Goal: Information Seeking & Learning: Check status

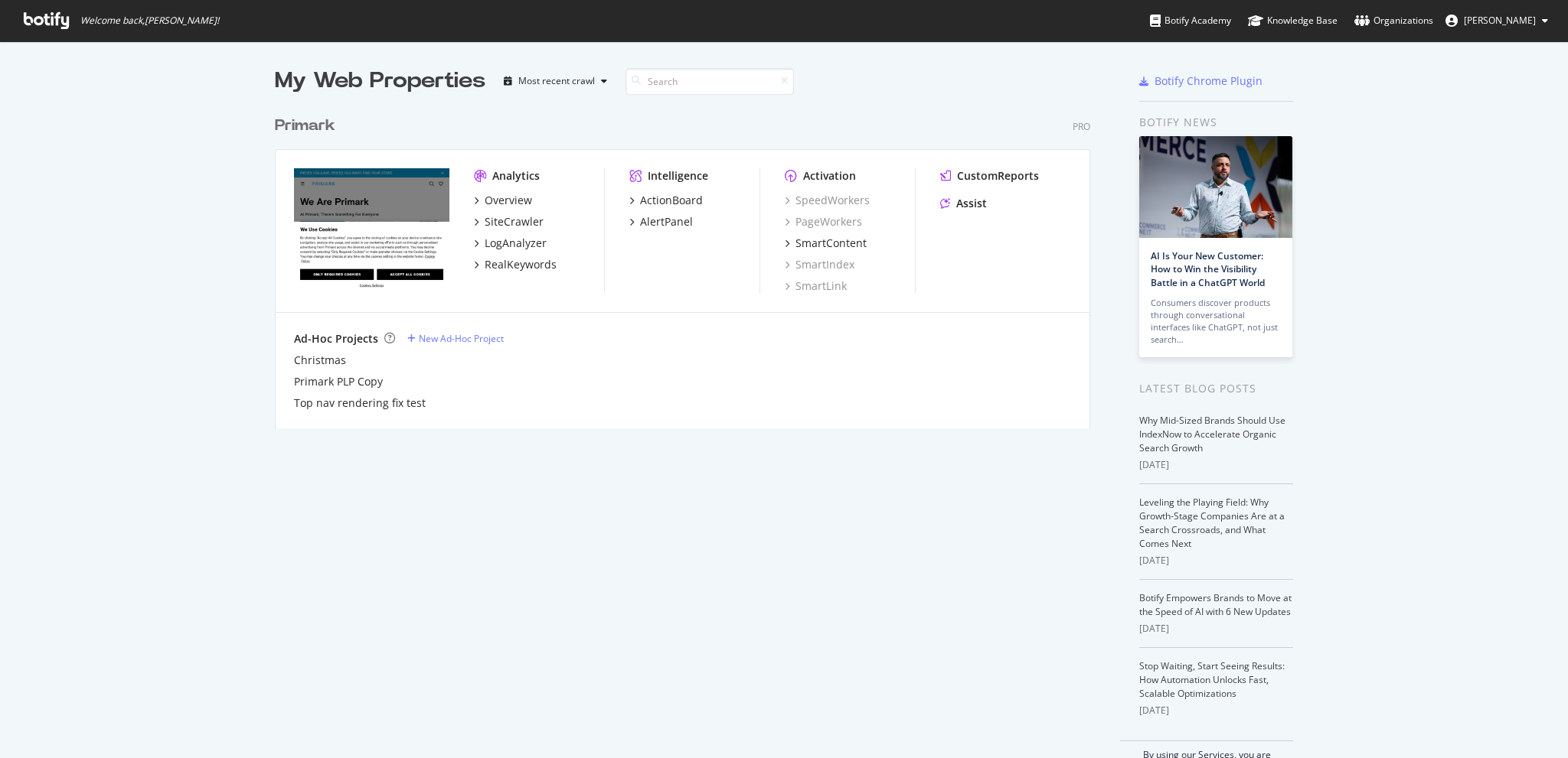
scroll to position [746, 1544]
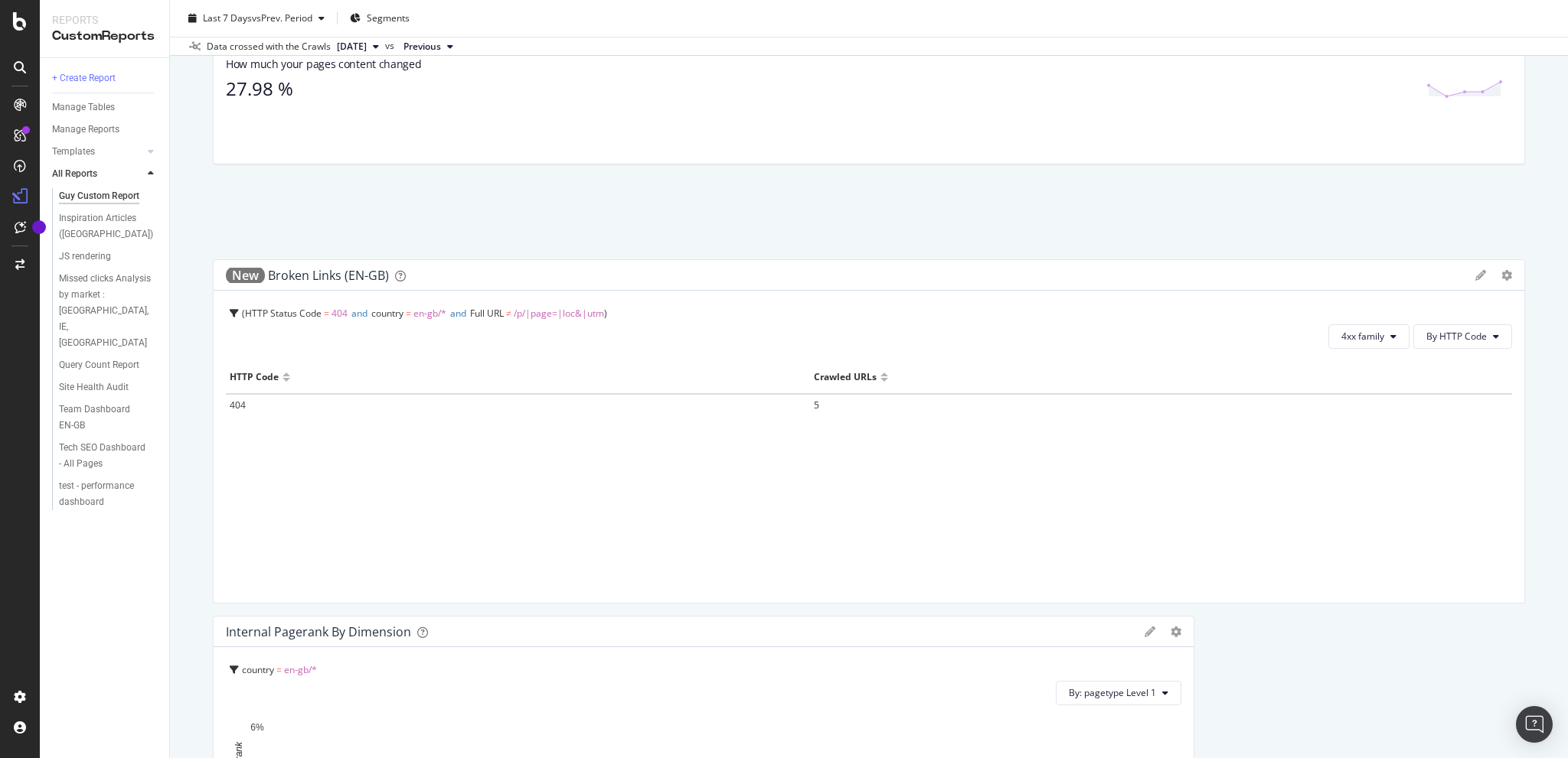
scroll to position [1694, 0]
click at [813, 406] on span "5" at bounding box center [816, 406] width 5 height 13
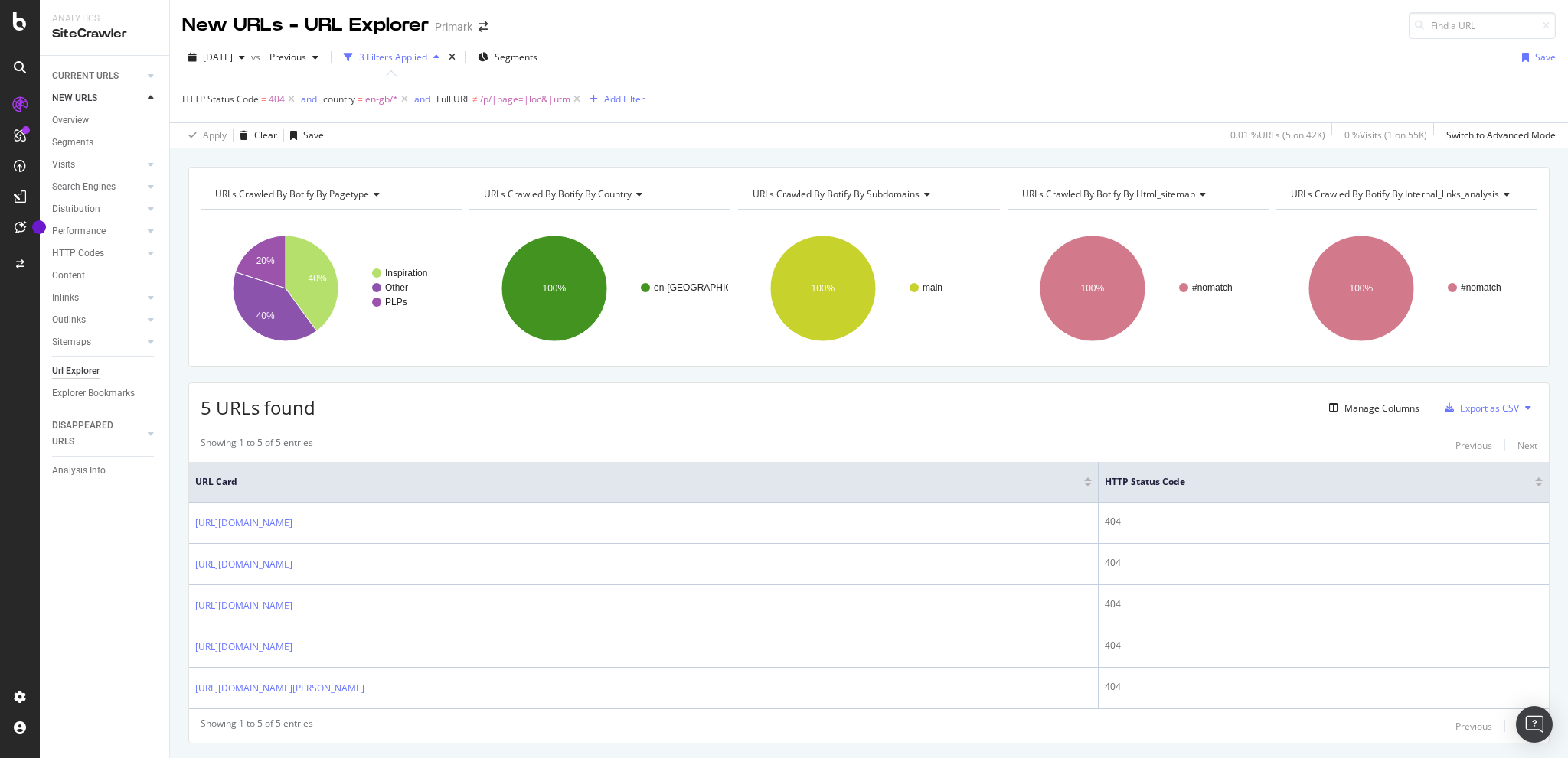
scroll to position [36, 0]
